Goal: Check status: Check status

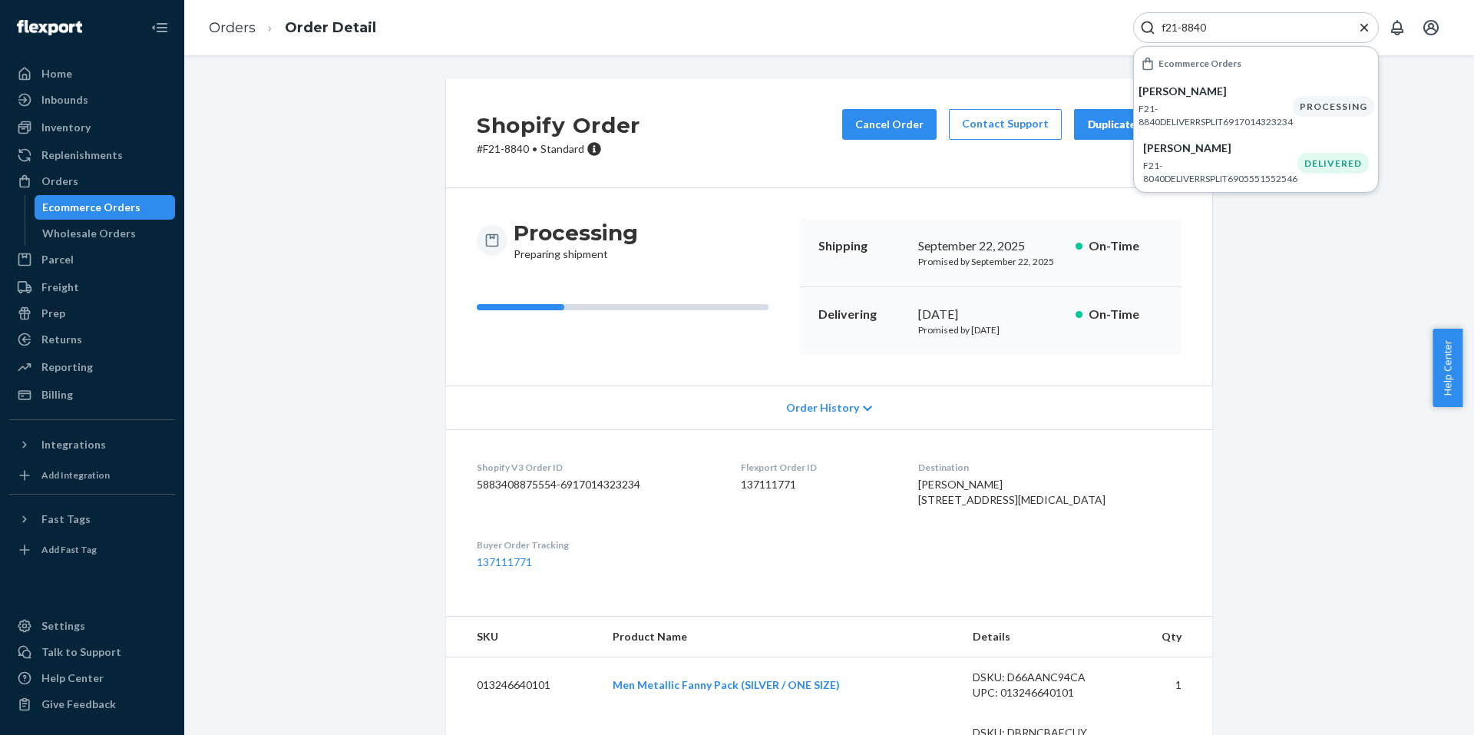
click at [1217, 31] on input "f21-8840" at bounding box center [1249, 27] width 189 height 15
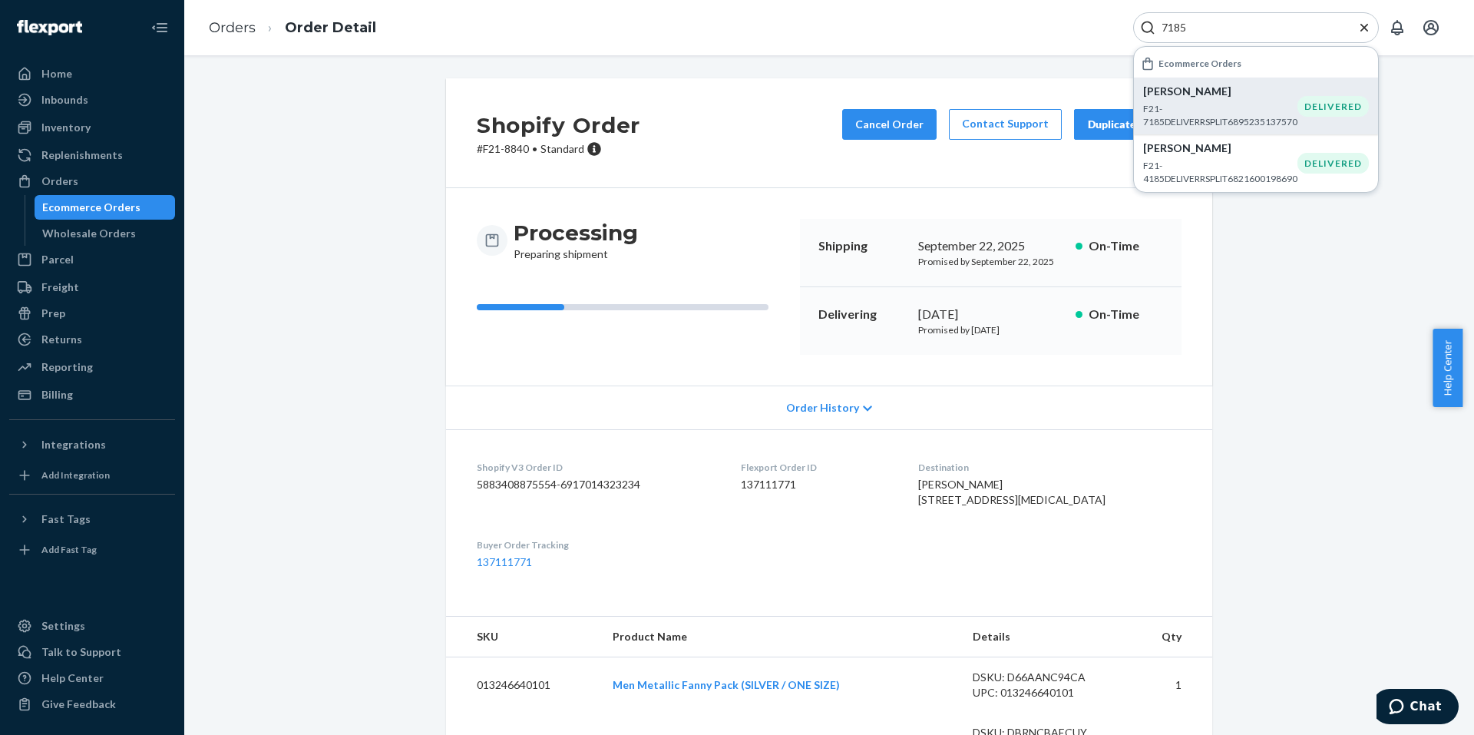
type input "7185"
click at [1172, 118] on p "F21-7185DELIVERRSPLIT6895235137570" at bounding box center [1220, 115] width 154 height 26
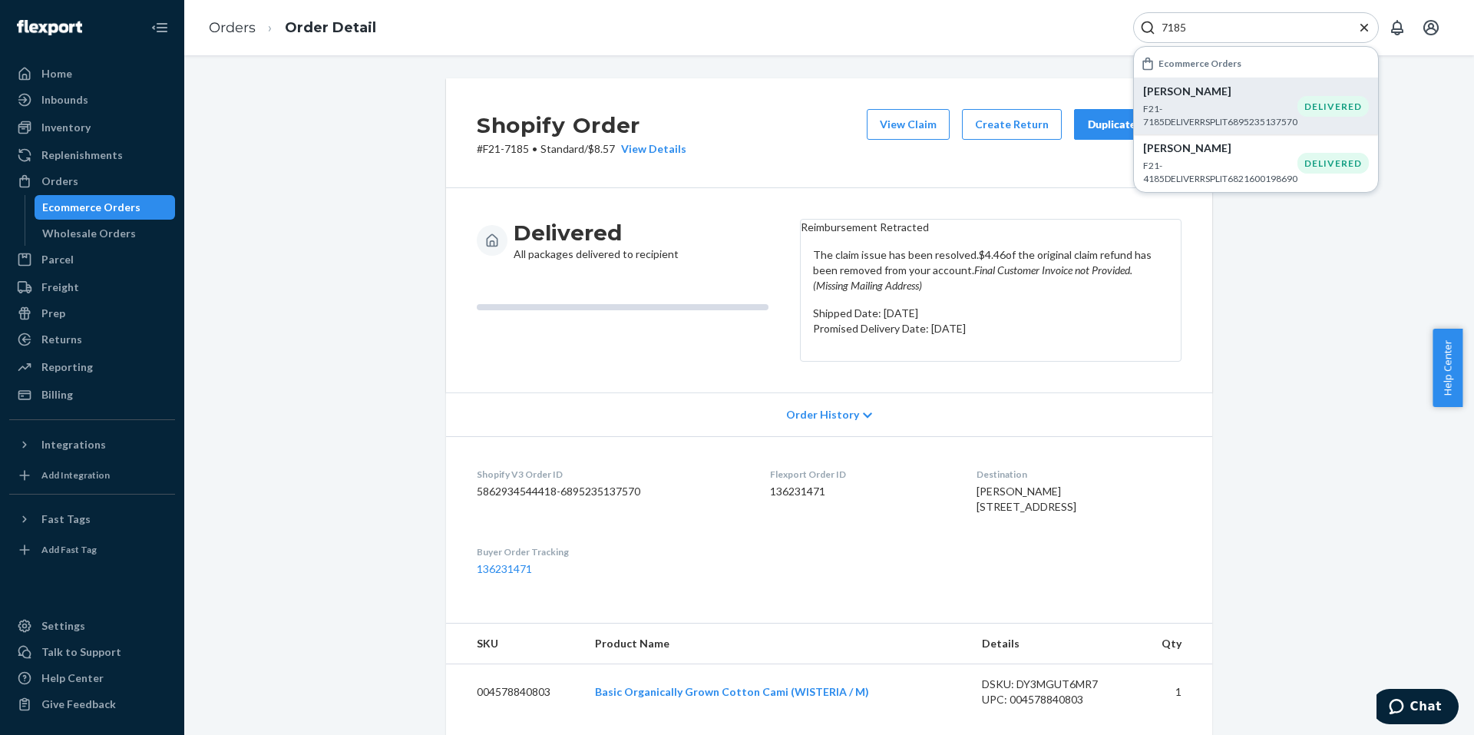
click at [1349, 368] on div "Shopify Order # F21-7185 • Standard / $8.57 View Details View Claim Create Retu…" at bounding box center [829, 689] width 1266 height 1223
click at [1422, 99] on div "Shopify Order # F21-7185 • Standard / $8.57 View Details View Claim Create Retu…" at bounding box center [829, 689] width 1266 height 1223
click at [1358, 31] on icon "Close Search" at bounding box center [1363, 27] width 15 height 15
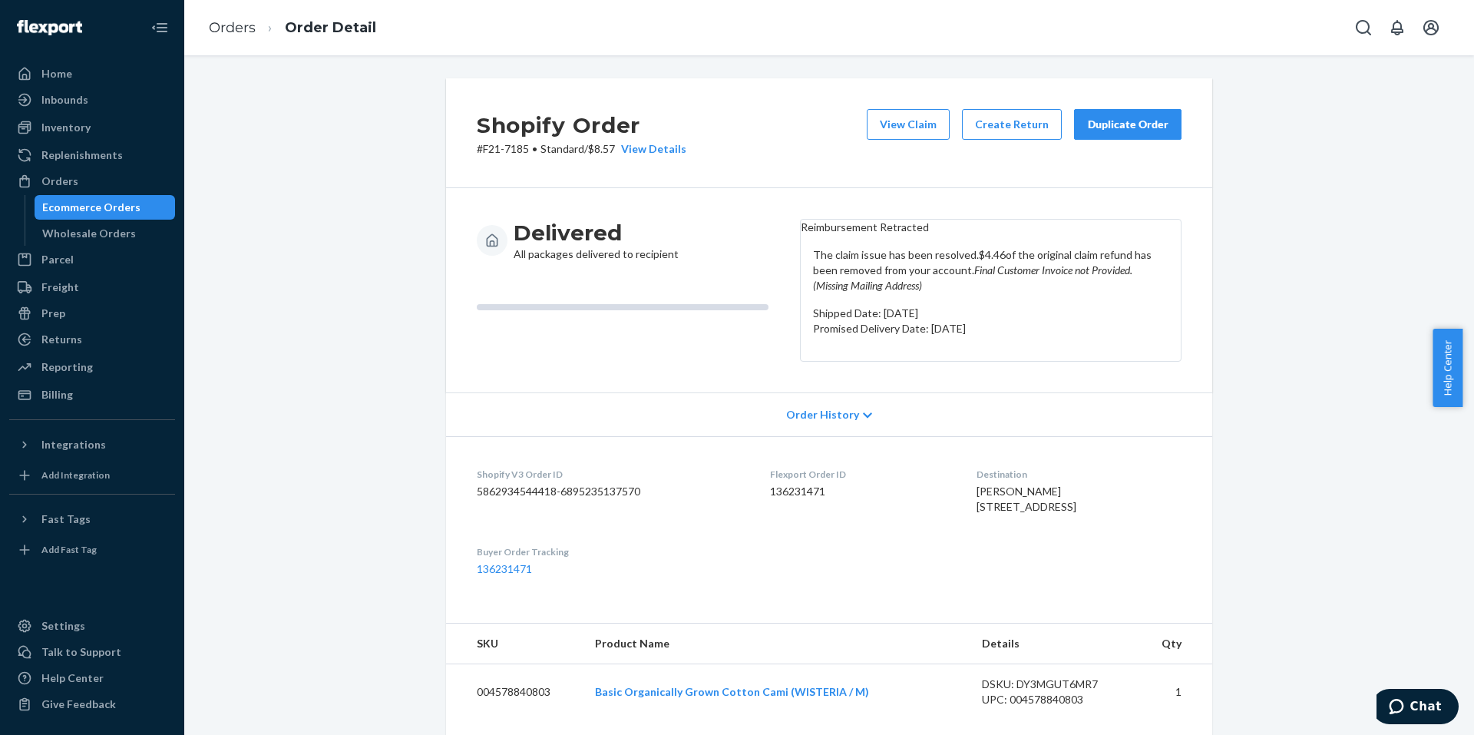
click at [236, 599] on div "Shopify Order # F21-7185 • Standard / $8.57 View Details View Claim Create Retu…" at bounding box center [829, 689] width 1266 height 1223
